Goal: Information Seeking & Learning: Find contact information

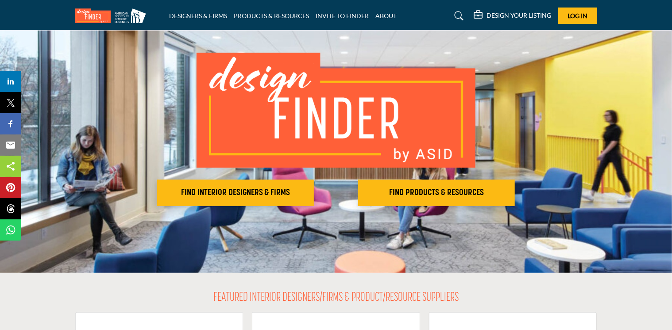
scroll to position [44, 0]
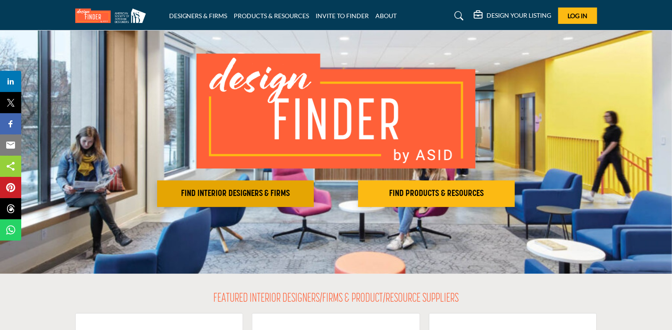
click at [236, 194] on h2 "FIND INTERIOR DESIGNERS & FIRMS" at bounding box center [235, 194] width 151 height 11
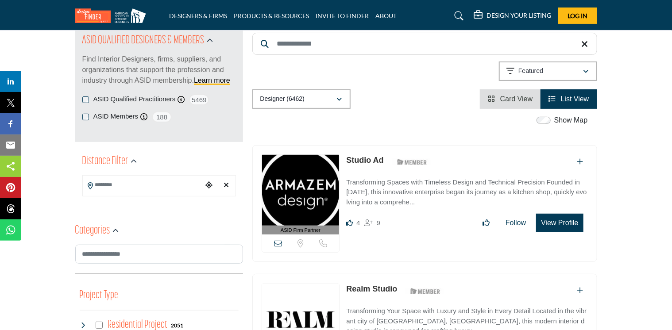
scroll to position [133, 0]
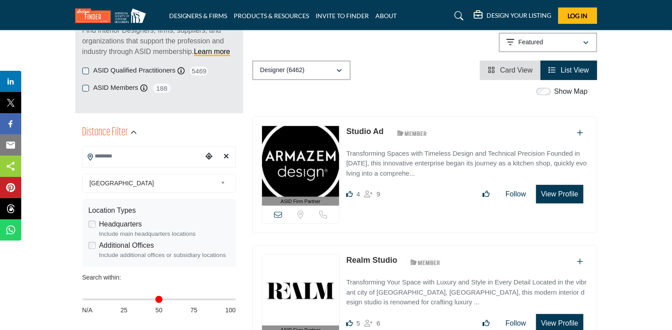
click at [176, 157] on input "Search Location" at bounding box center [143, 156] width 120 height 17
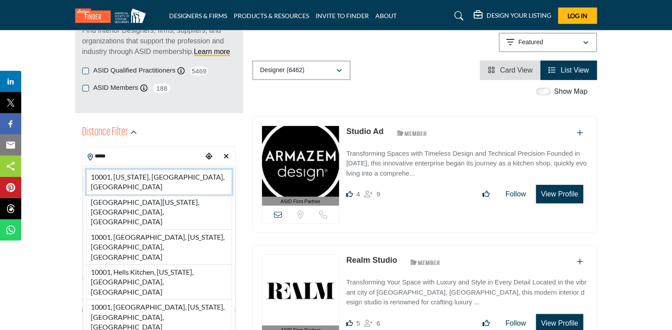
click at [144, 177] on li "10001, New York, NY, USA" at bounding box center [159, 182] width 146 height 25
type input "**********"
type input "***"
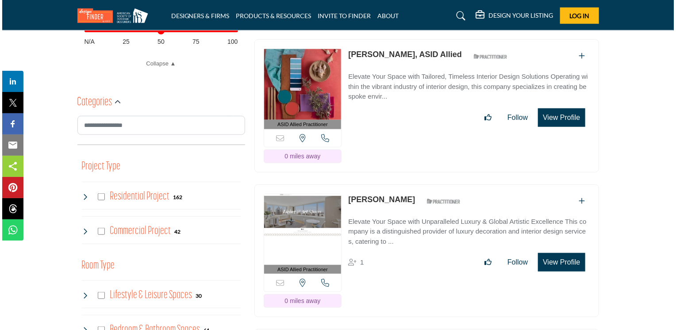
scroll to position [354, 0]
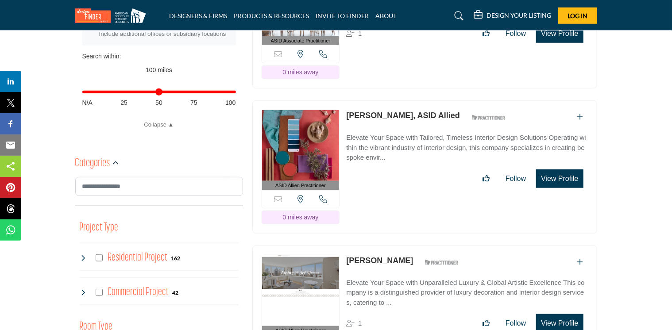
click at [563, 170] on button "View Profile" at bounding box center [559, 179] width 47 height 19
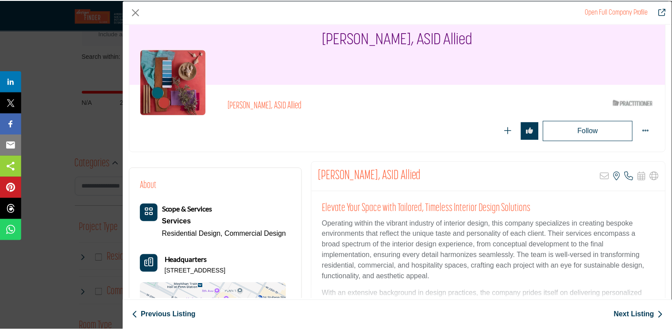
scroll to position [38, 0]
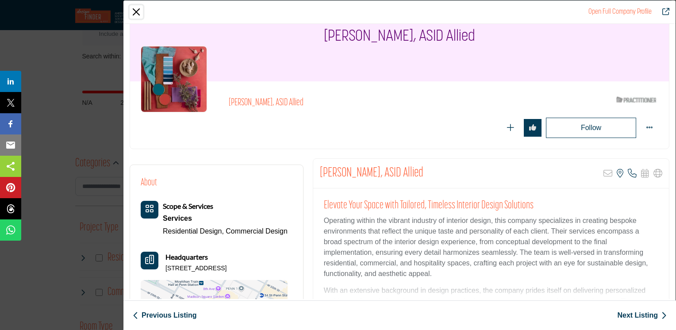
click at [136, 8] on button "Close" at bounding box center [136, 11] width 13 height 13
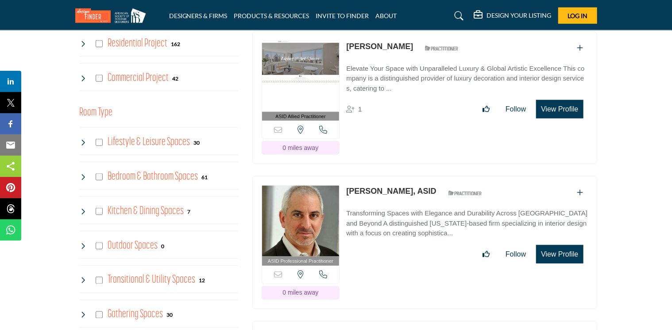
scroll to position [620, 0]
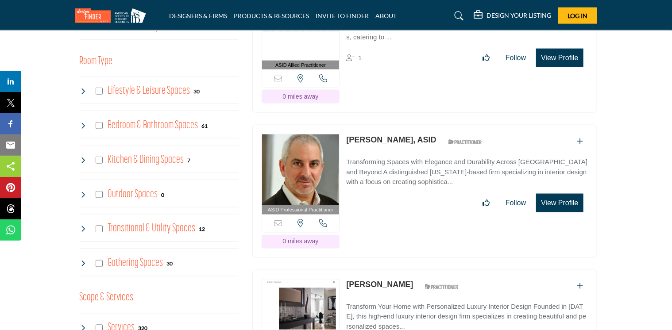
click at [559, 194] on button "View Profile" at bounding box center [559, 203] width 47 height 19
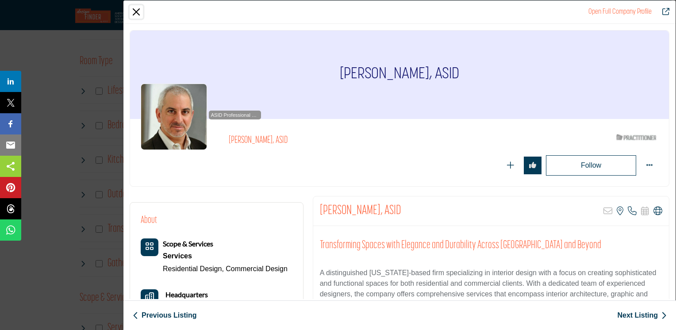
click at [135, 10] on button "Close" at bounding box center [136, 11] width 13 height 13
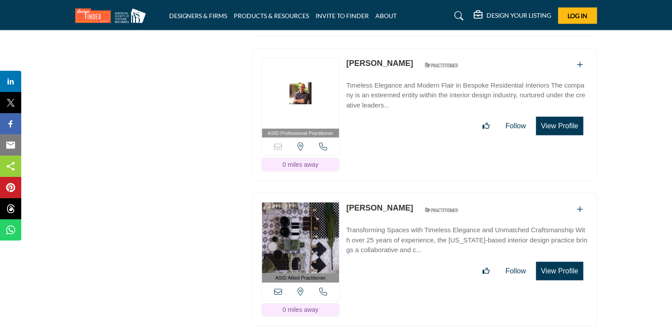
scroll to position [2036, 0]
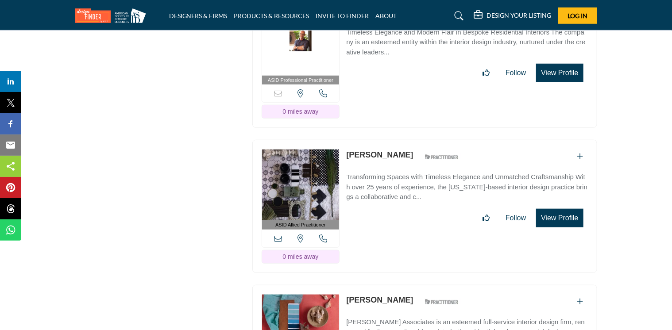
click at [579, 153] on icon "Add To List" at bounding box center [580, 156] width 6 height 7
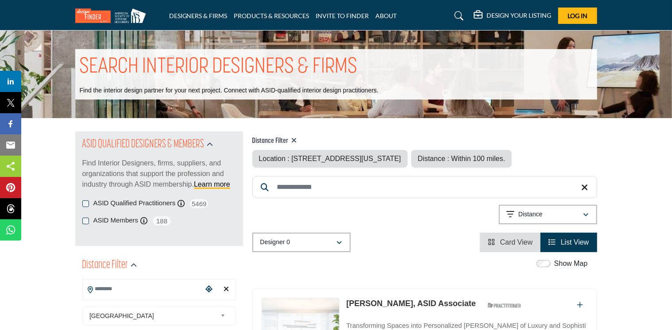
type input "**********"
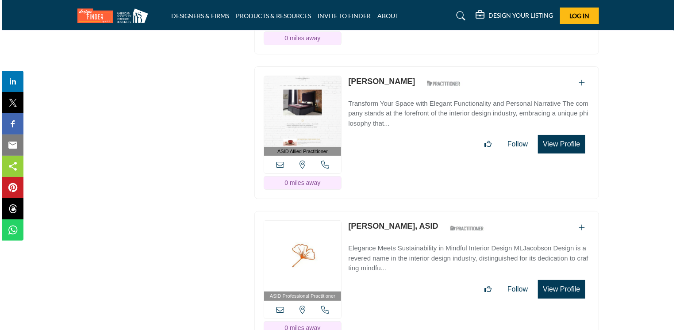
scroll to position [1638, 0]
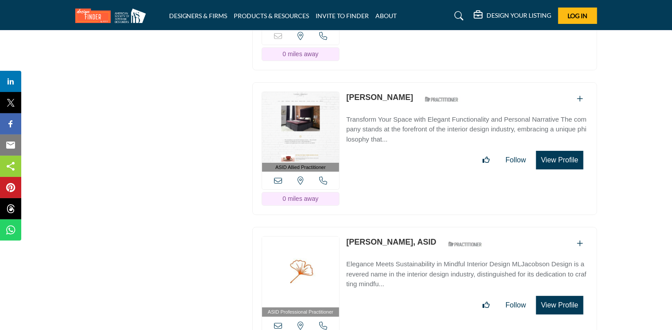
click at [558, 151] on button "View Profile" at bounding box center [559, 160] width 47 height 19
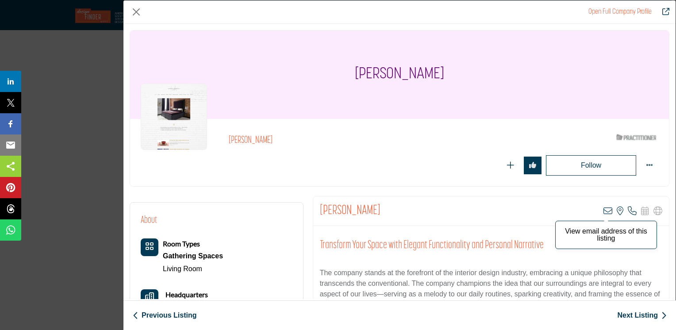
click at [604, 208] on icon "Company Data Modal" at bounding box center [608, 211] width 9 height 9
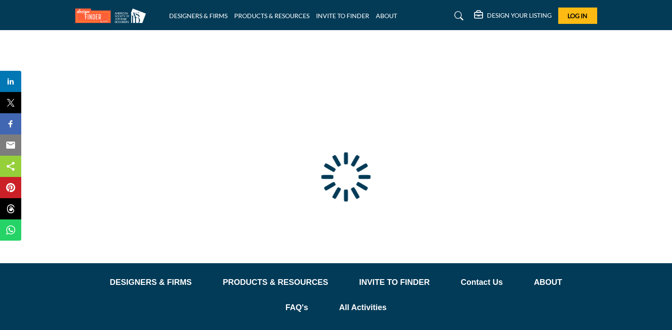
type input "**********"
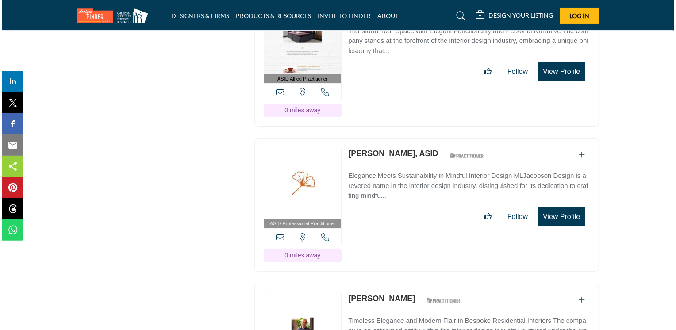
scroll to position [1594, 0]
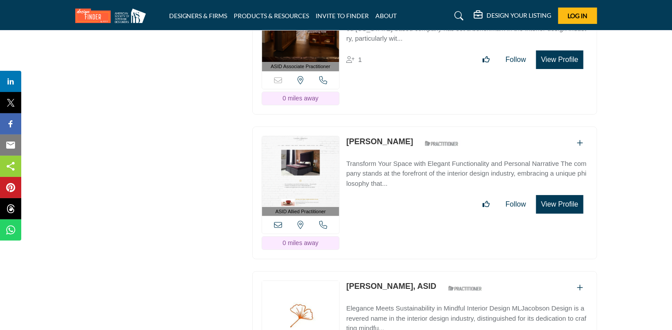
click at [569, 195] on button "View Profile" at bounding box center [559, 204] width 47 height 19
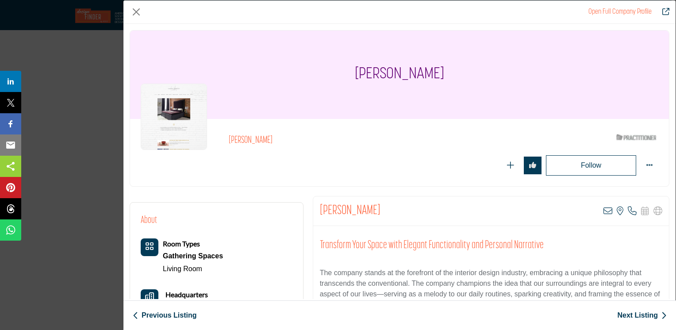
drag, startPoint x: 603, startPoint y: 210, endPoint x: 487, endPoint y: 204, distance: 116.5
click at [487, 204] on div "Tamara Hubinsky View email address of this listing View the location of this li…" at bounding box center [491, 212] width 356 height 30
drag, startPoint x: 605, startPoint y: 208, endPoint x: 602, endPoint y: 235, distance: 27.2
click at [602, 235] on p "View email address of this listing" at bounding box center [606, 235] width 92 height 14
drag, startPoint x: 602, startPoint y: 235, endPoint x: 576, endPoint y: 229, distance: 26.3
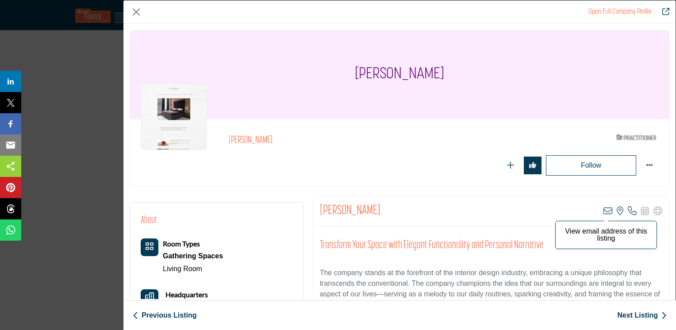
click at [576, 229] on p "View email address of this listing" at bounding box center [606, 235] width 92 height 14
click at [606, 208] on icon "Company Data Modal" at bounding box center [608, 211] width 9 height 9
